Goal: Transaction & Acquisition: Purchase product/service

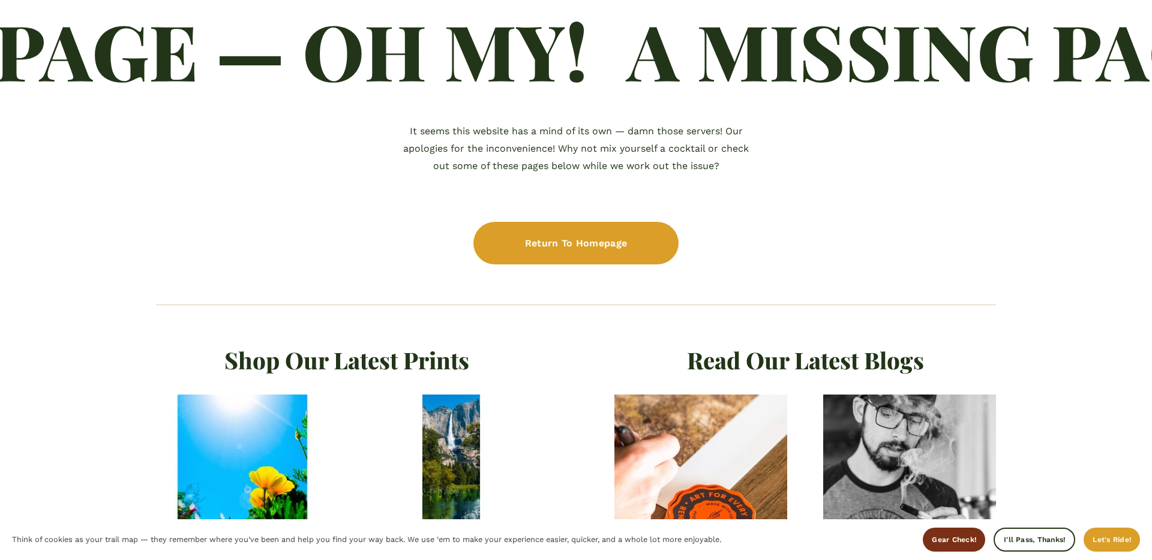
scroll to position [189, 0]
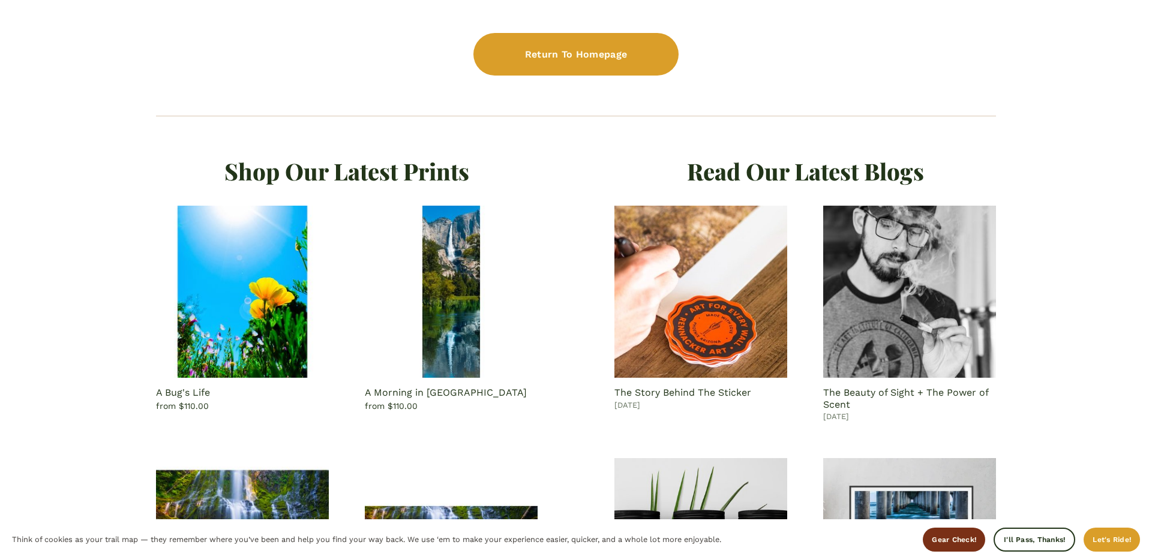
click at [310, 178] on h2 "Shop Our Latest Prints" at bounding box center [347, 171] width 382 height 31
click at [237, 250] on img at bounding box center [242, 292] width 173 height 173
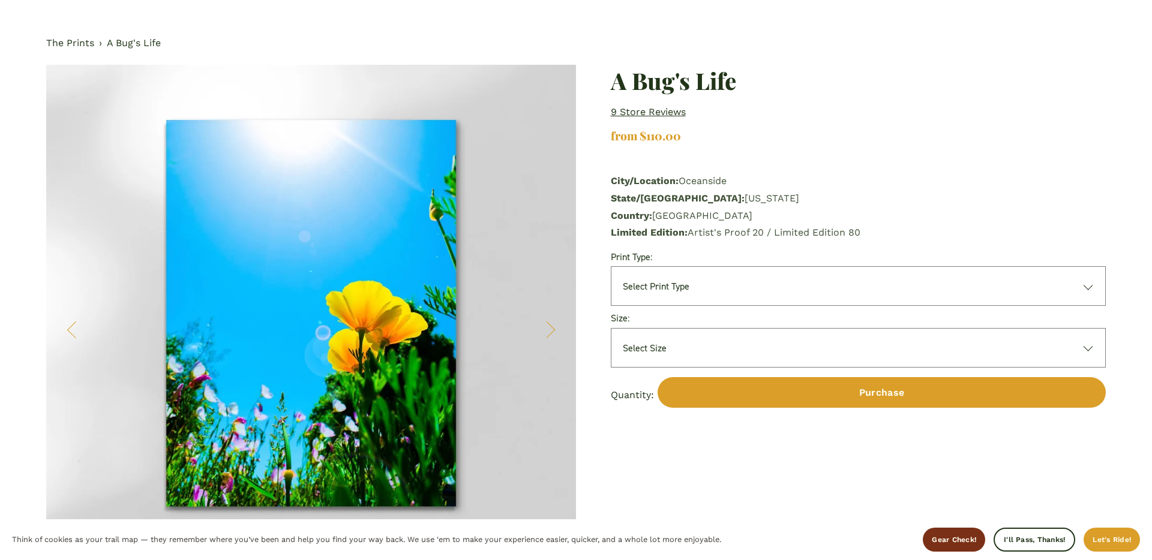
click at [85, 47] on link "The Prints" at bounding box center [70, 43] width 48 height 17
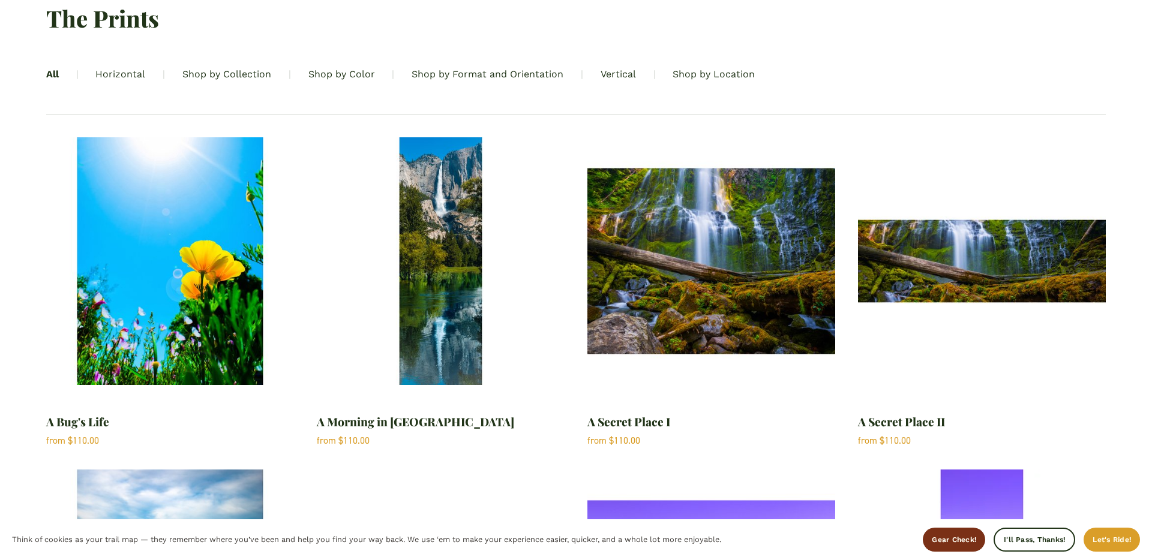
scroll to position [50, 0]
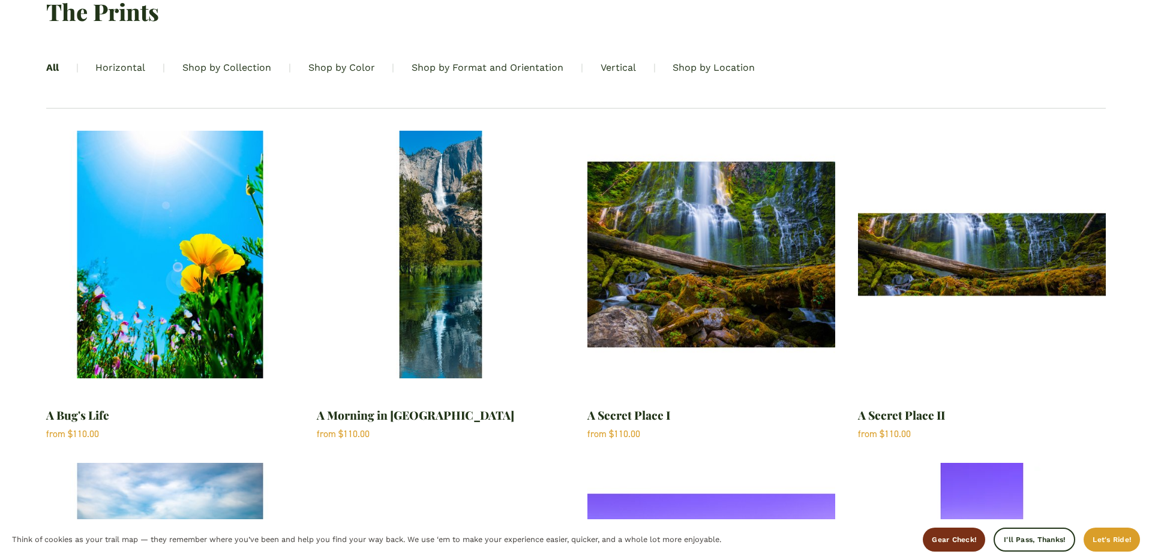
click at [793, 263] on img "A Secret Place I" at bounding box center [711, 255] width 248 height 248
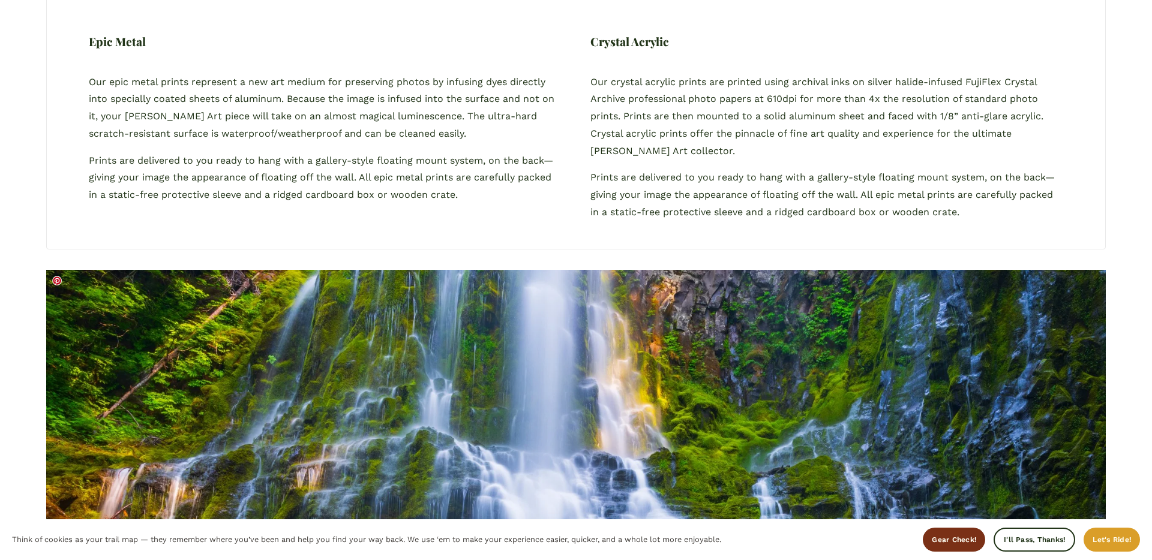
scroll to position [805, 0]
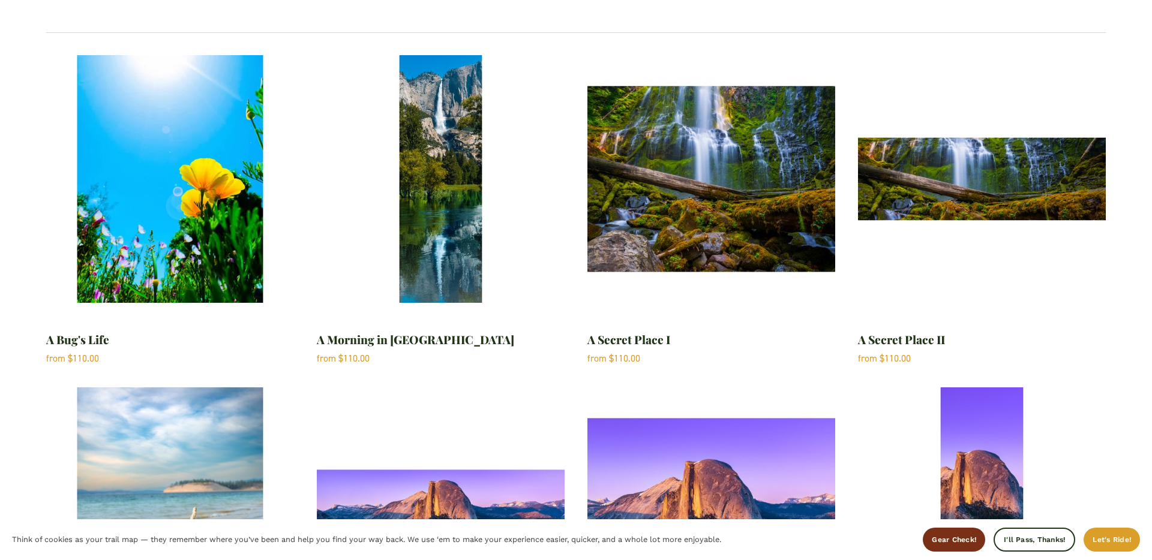
scroll to position [127, 0]
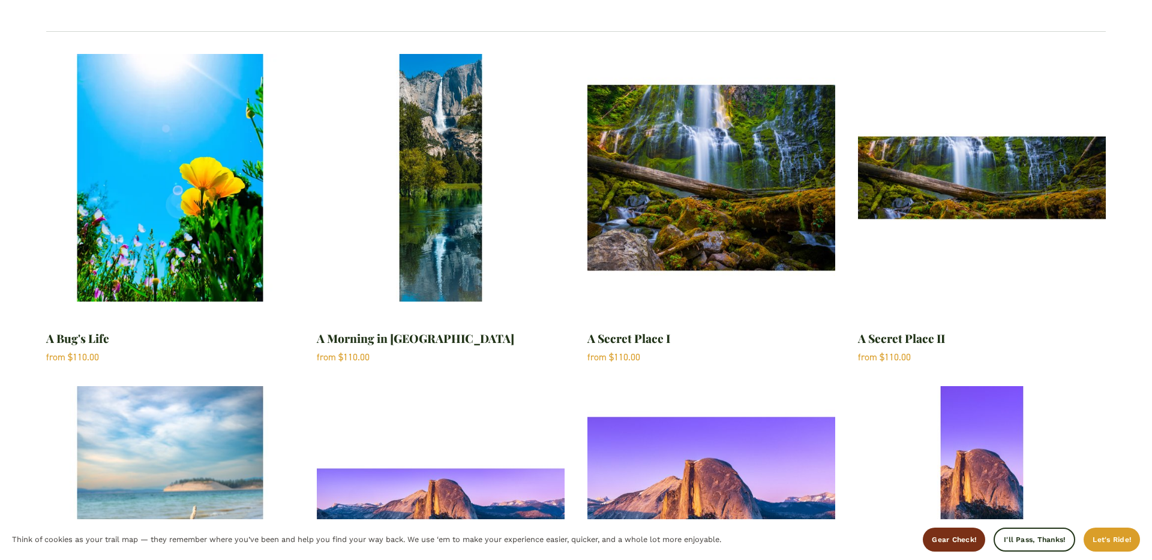
click at [459, 151] on img "A Morning in Yosemite" at bounding box center [441, 178] width 248 height 248
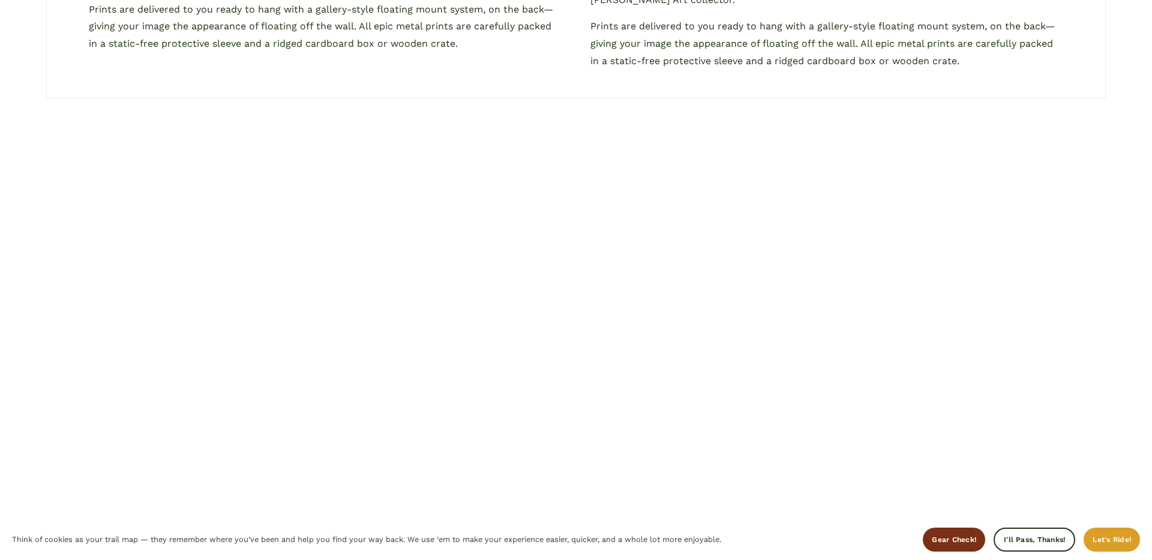
scroll to position [1138, 0]
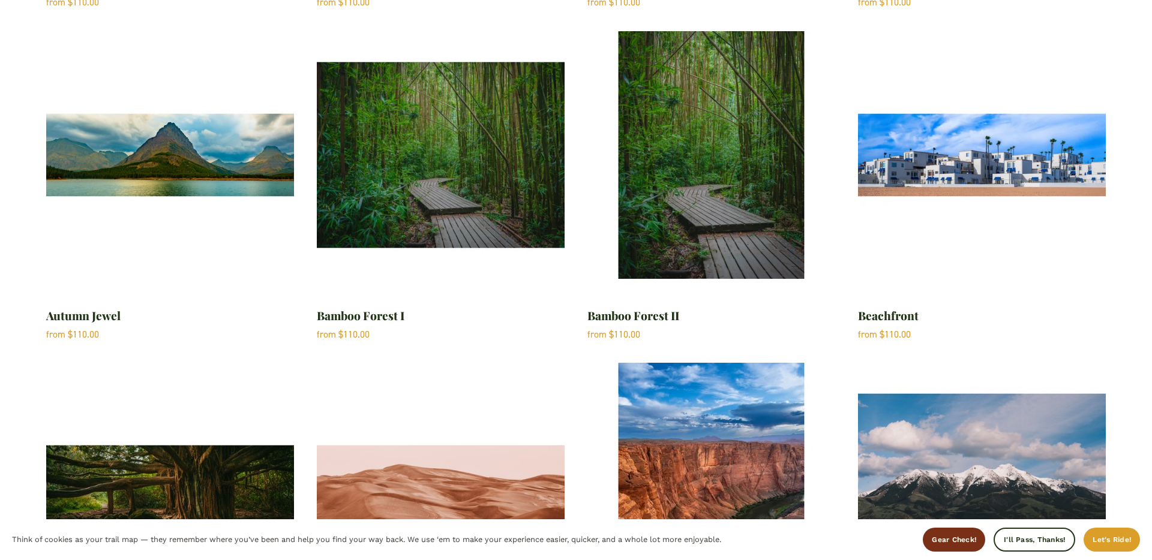
scroll to position [2138, 0]
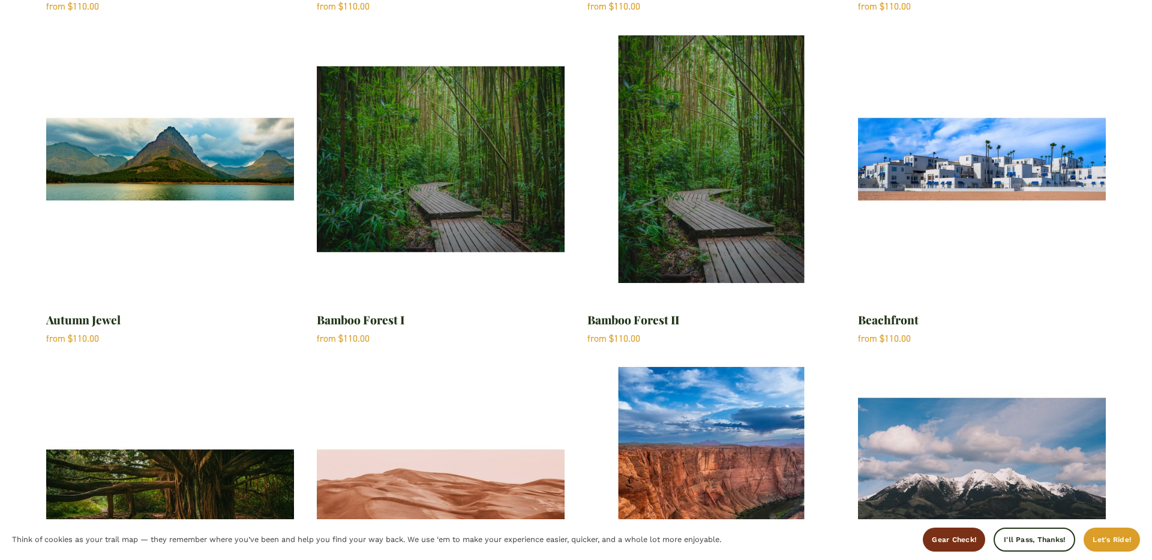
click at [449, 176] on img "Bamboo Forest I" at bounding box center [441, 159] width 248 height 248
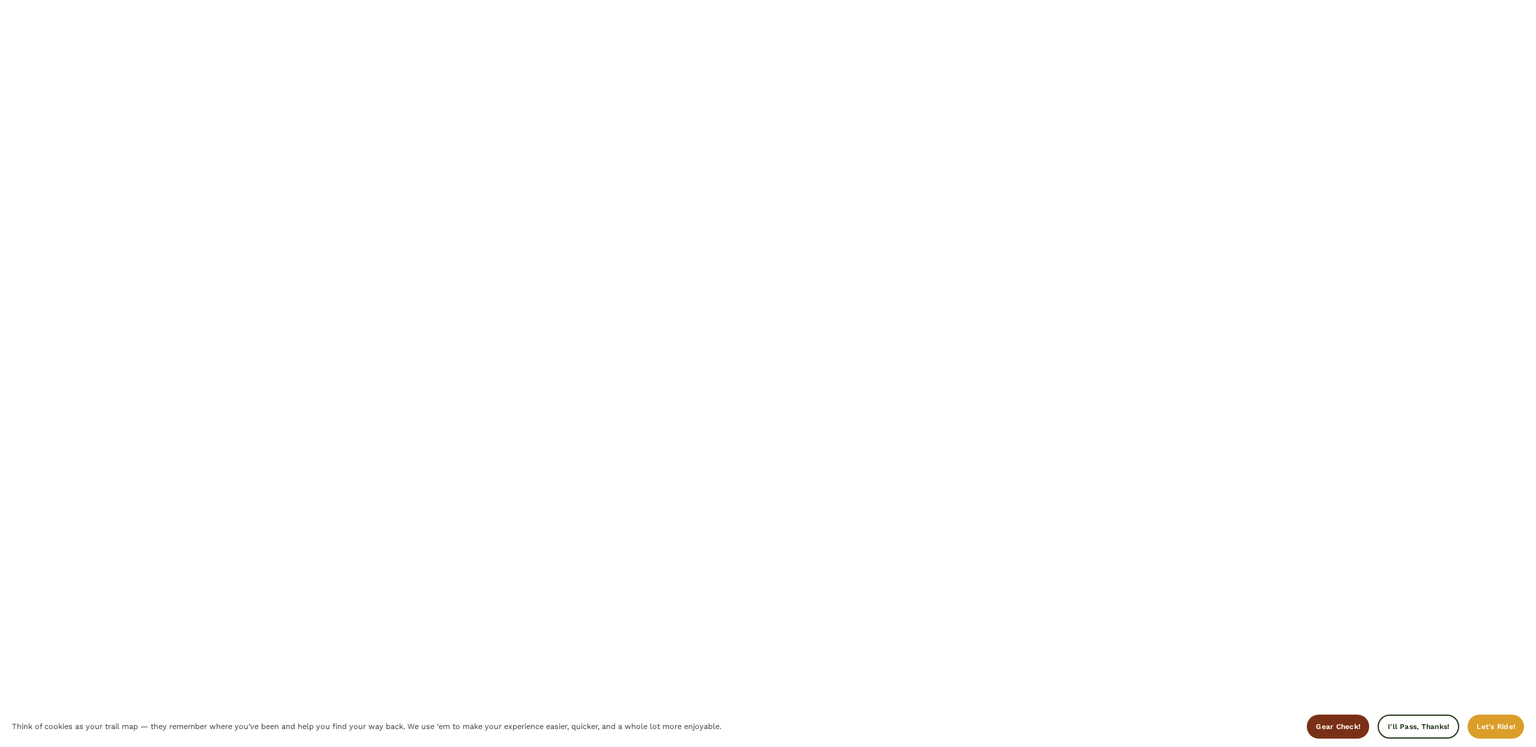
scroll to position [1405, 0]
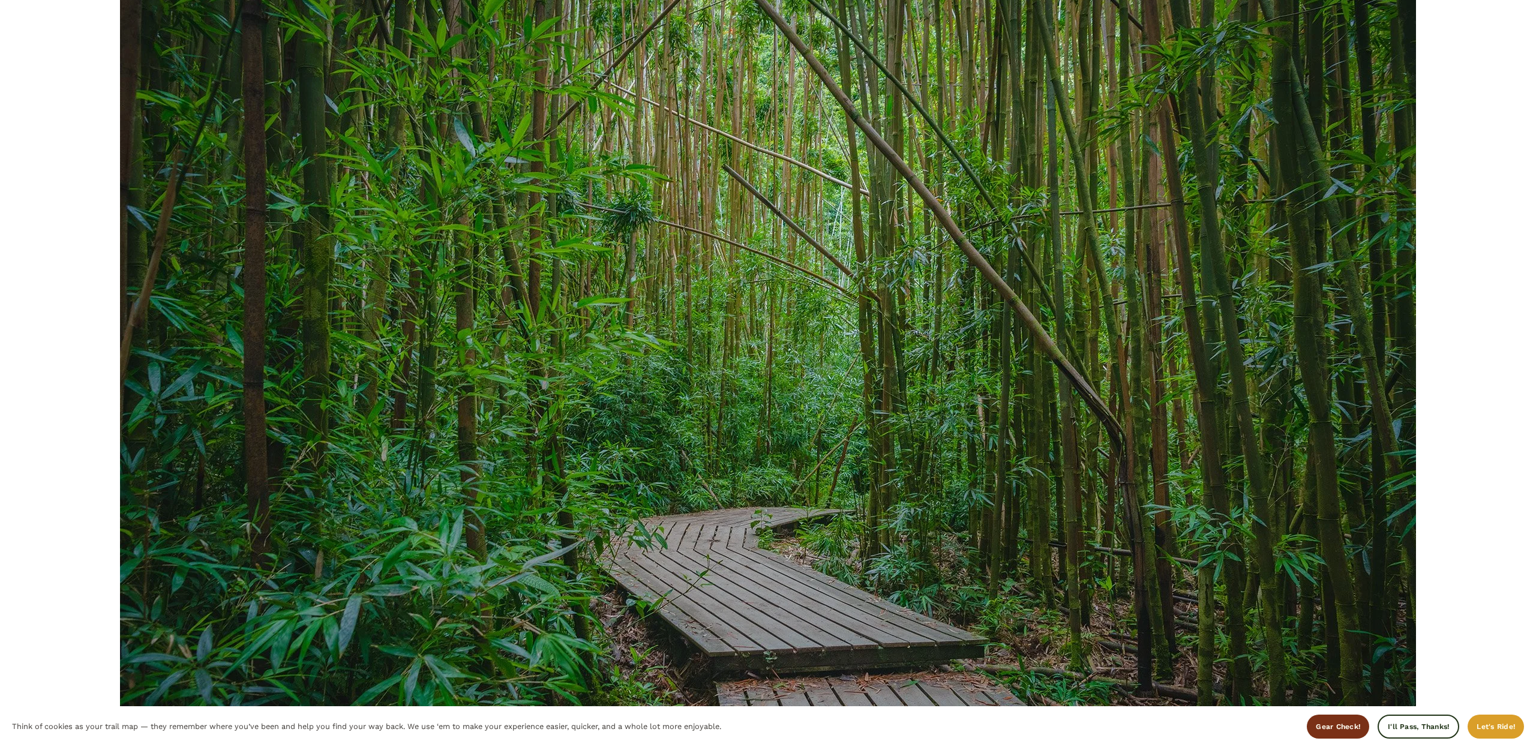
click at [1152, 560] on span "Let's Ride!" at bounding box center [1496, 727] width 38 height 8
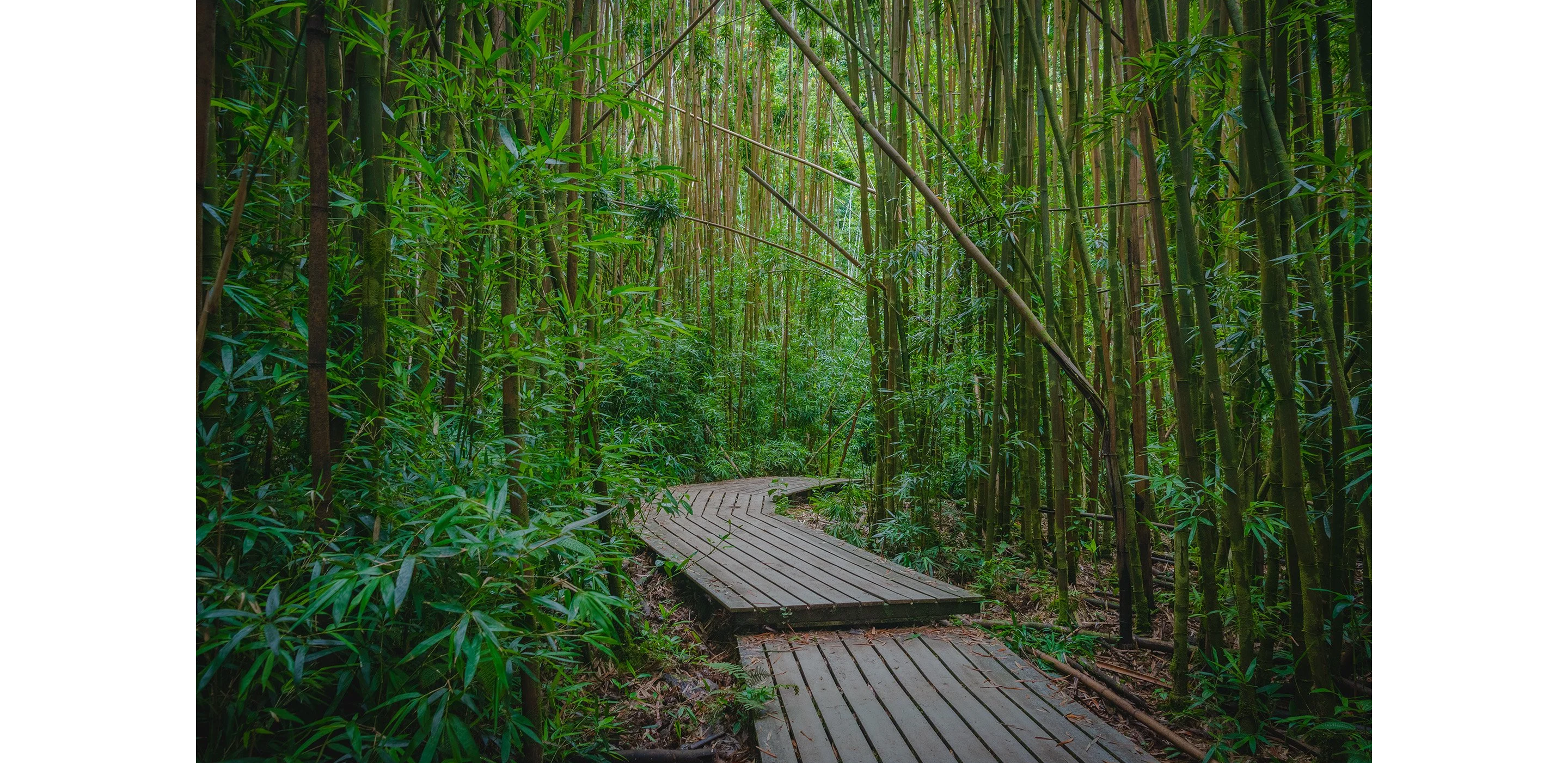
scroll to position [1325, 0]
click at [426, 230] on div at bounding box center [784, 377] width 1176 height 785
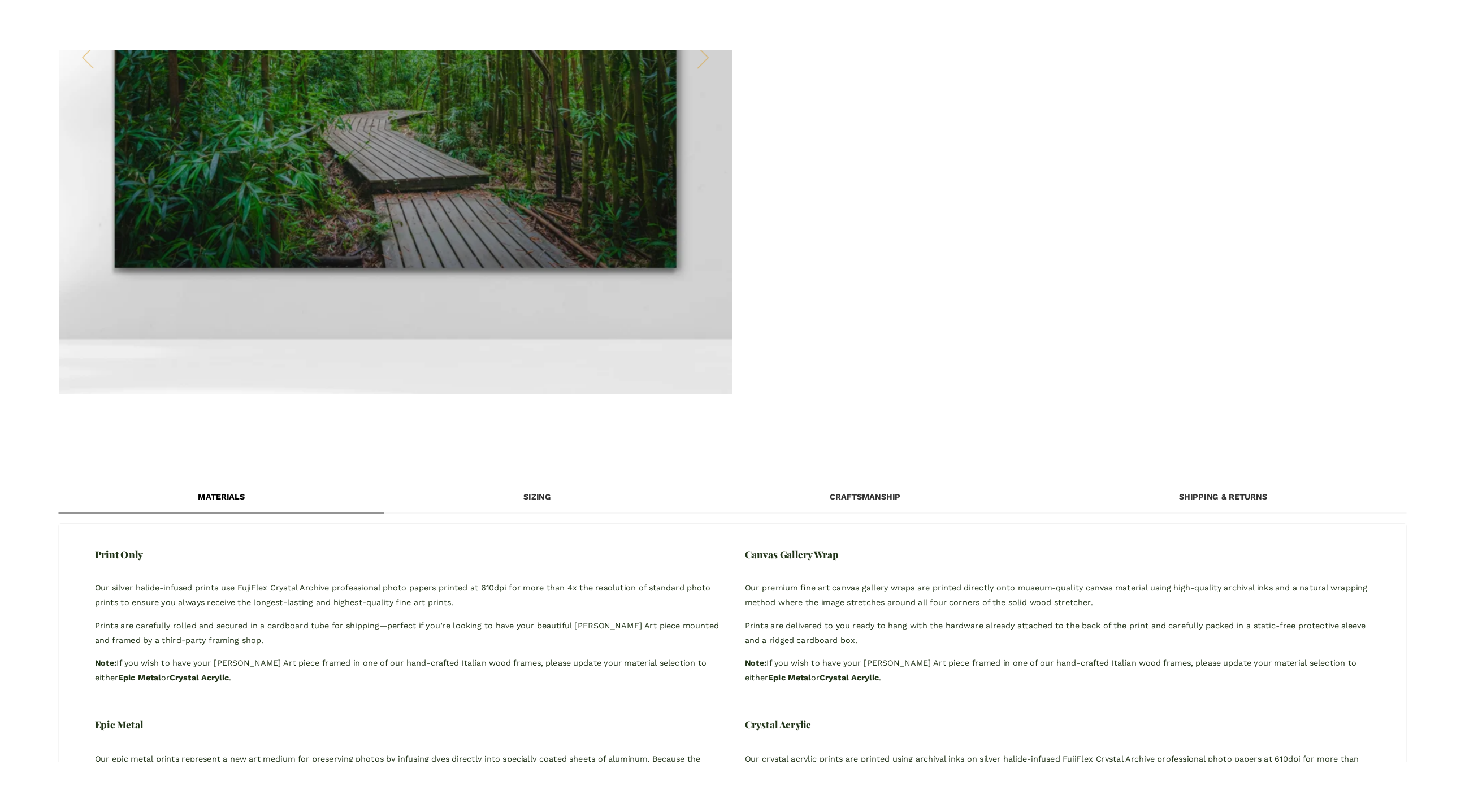
scroll to position [0, 0]
